Goal: Information Seeking & Learning: Learn about a topic

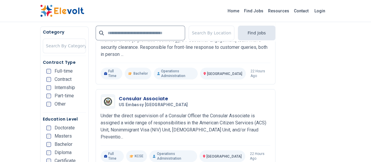
scroll to position [271, 0]
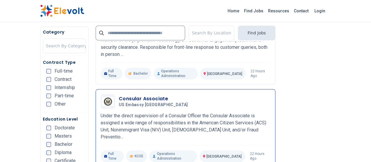
click at [259, 112] on p "Under the direct supervision of a Consular Officer the Consular Associate is as…" at bounding box center [186, 126] width 170 height 28
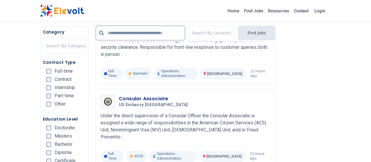
click at [172, 17] on div "Home Find Jobs Resources Contact Login" at bounding box center [185, 11] width 371 height 22
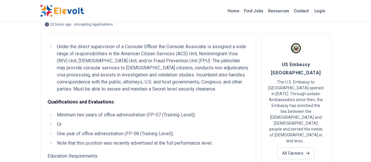
scroll to position [25, 0]
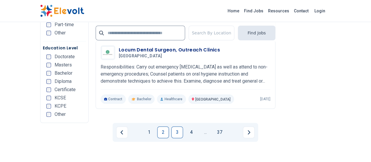
click at [176, 126] on link "3" at bounding box center [177, 132] width 12 height 12
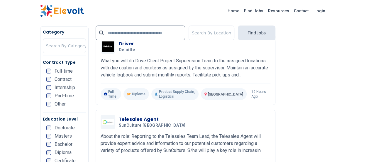
scroll to position [878, 0]
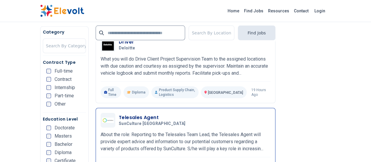
click at [182, 131] on p "About the role: Reporting to the Telesales Team Lead, the Telesales Agent will …" at bounding box center [186, 141] width 170 height 21
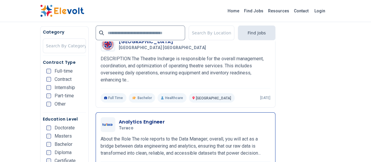
click at [199, 135] on p "About the Role The role reports to the Data Manager; overall, you will act as a…" at bounding box center [186, 145] width 170 height 21
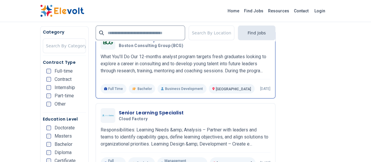
click at [245, 48] on div "Business Analyst Boston Consulting Group (BCG) 10/01/2025 10/31/2025" at bounding box center [195, 42] width 152 height 12
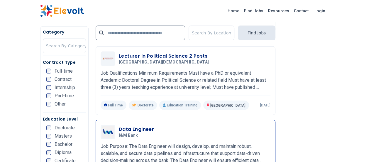
click at [147, 125] on div "Data Engineer I&M Bank 10/01/2025 10/31/2025" at bounding box center [195, 131] width 152 height 12
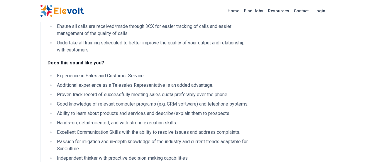
scroll to position [279, 0]
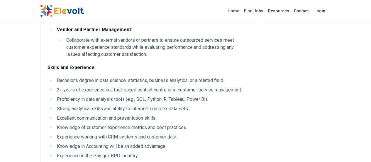
scroll to position [496, 0]
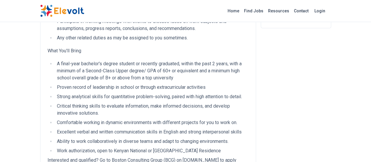
scroll to position [154, 0]
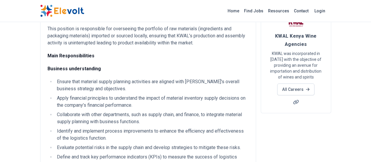
scroll to position [49, 0]
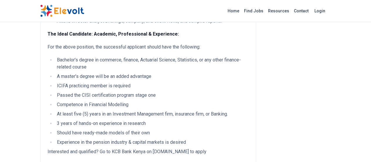
scroll to position [276, 0]
